Goal: Navigation & Orientation: Find specific page/section

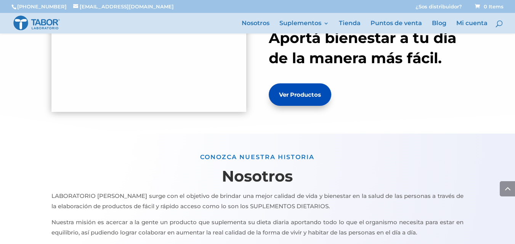
scroll to position [336, 0]
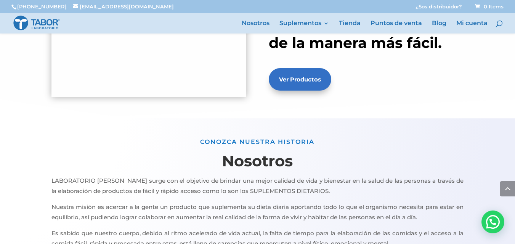
click at [315, 85] on link "Ver Productos" at bounding box center [300, 79] width 63 height 22
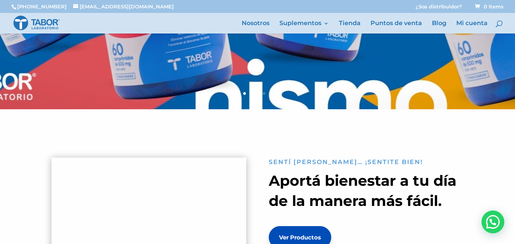
scroll to position [138, 0]
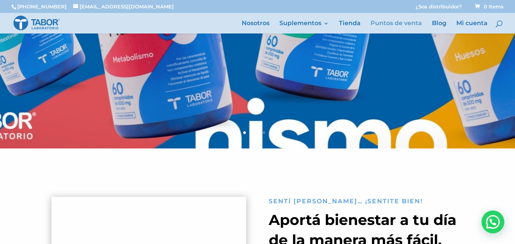
click at [398, 25] on link "Puntos de venta" at bounding box center [396, 27] width 51 height 13
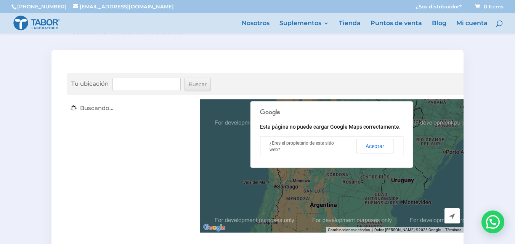
scroll to position [258, 0]
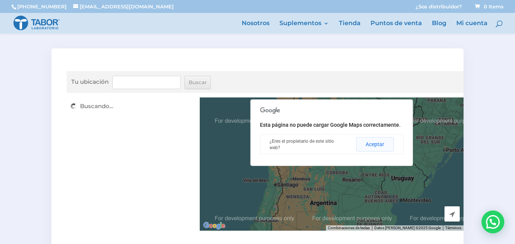
click at [368, 147] on button "Aceptar" at bounding box center [375, 144] width 38 height 14
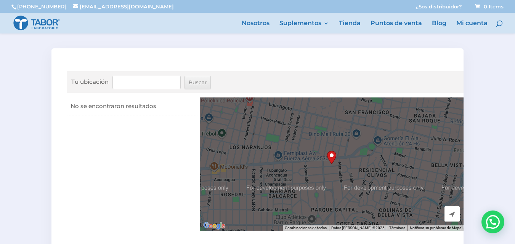
click at [331, 157] on img "Punto de partida" at bounding box center [331, 157] width 9 height 13
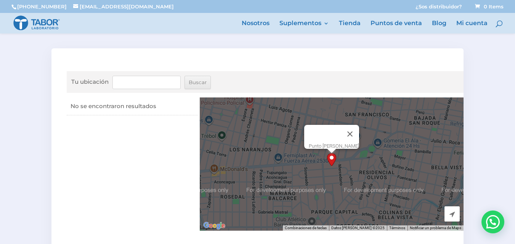
click at [331, 157] on img "Punto de partida" at bounding box center [331, 159] width 9 height 13
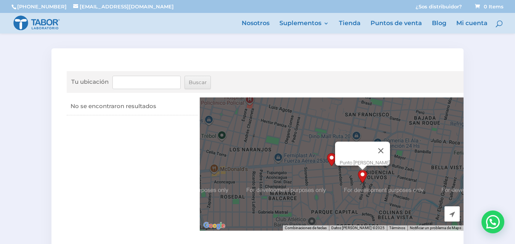
drag, startPoint x: 331, startPoint y: 159, endPoint x: 363, endPoint y: 177, distance: 37.4
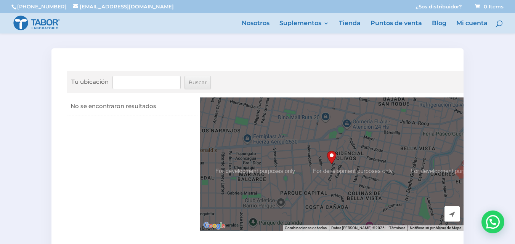
click at [336, 150] on div "Para desplazarte, pulsa las teclas [PERSON_NAME]." at bounding box center [332, 164] width 264 height 133
drag, startPoint x: 331, startPoint y: 155, endPoint x: 336, endPoint y: 145, distance: 11.4
click at [336, 145] on img "Punto de partida" at bounding box center [337, 148] width 9 height 13
